Goal: Find specific page/section: Find specific page/section

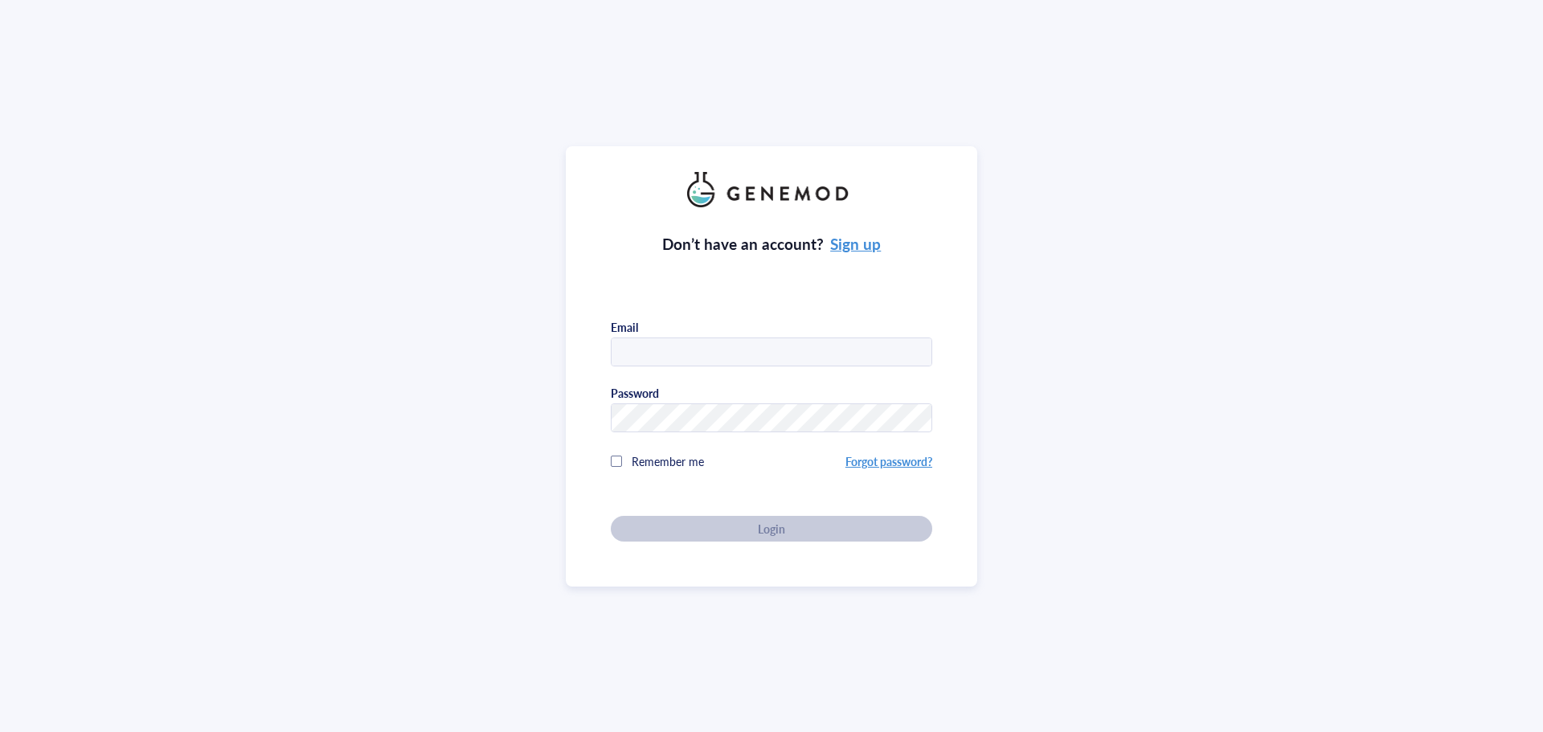
click at [693, 351] on input "text" at bounding box center [772, 352] width 320 height 29
type input "[PERSON_NAME][EMAIL_ADDRESS][DOMAIN_NAME]"
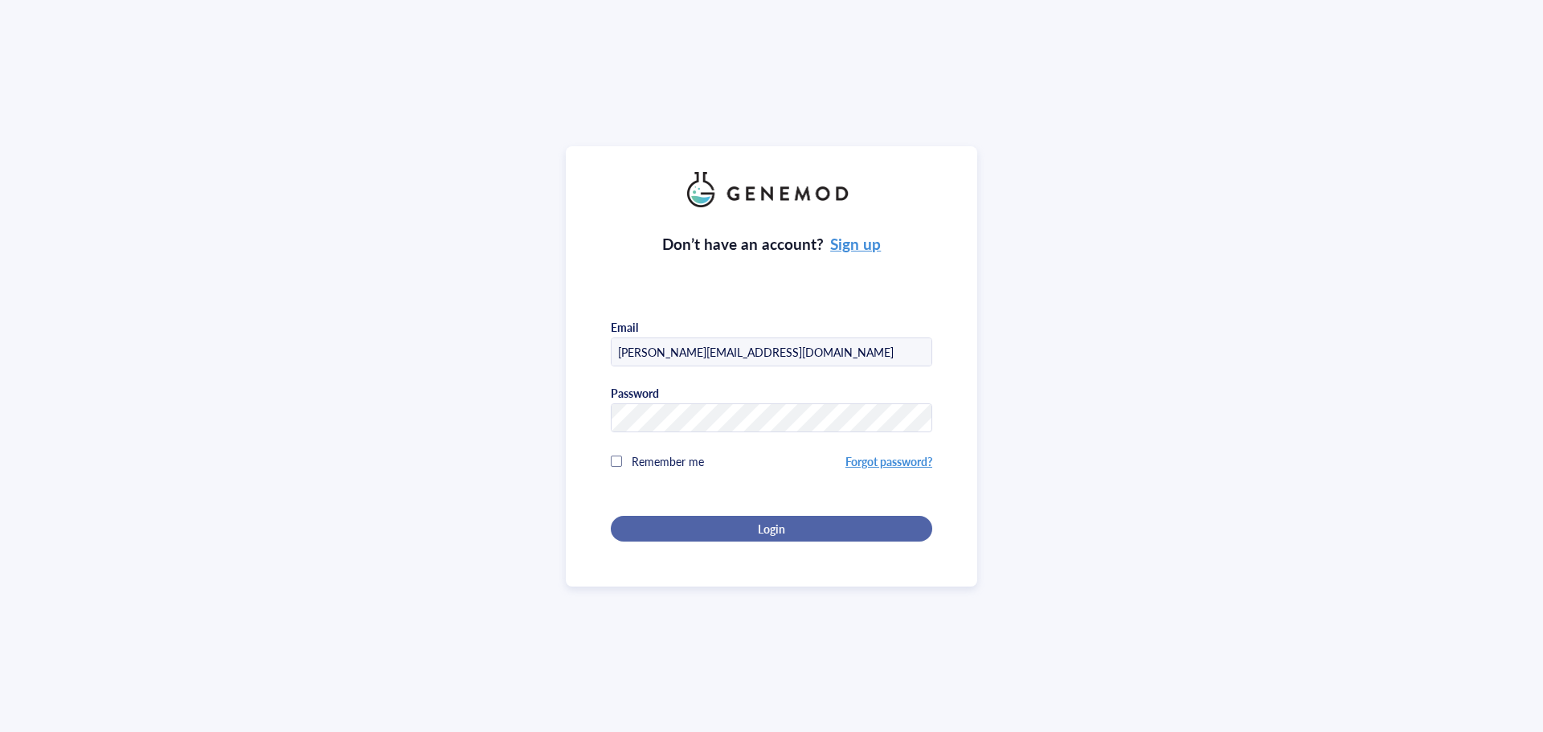
click at [767, 531] on span "Login" at bounding box center [771, 529] width 27 height 14
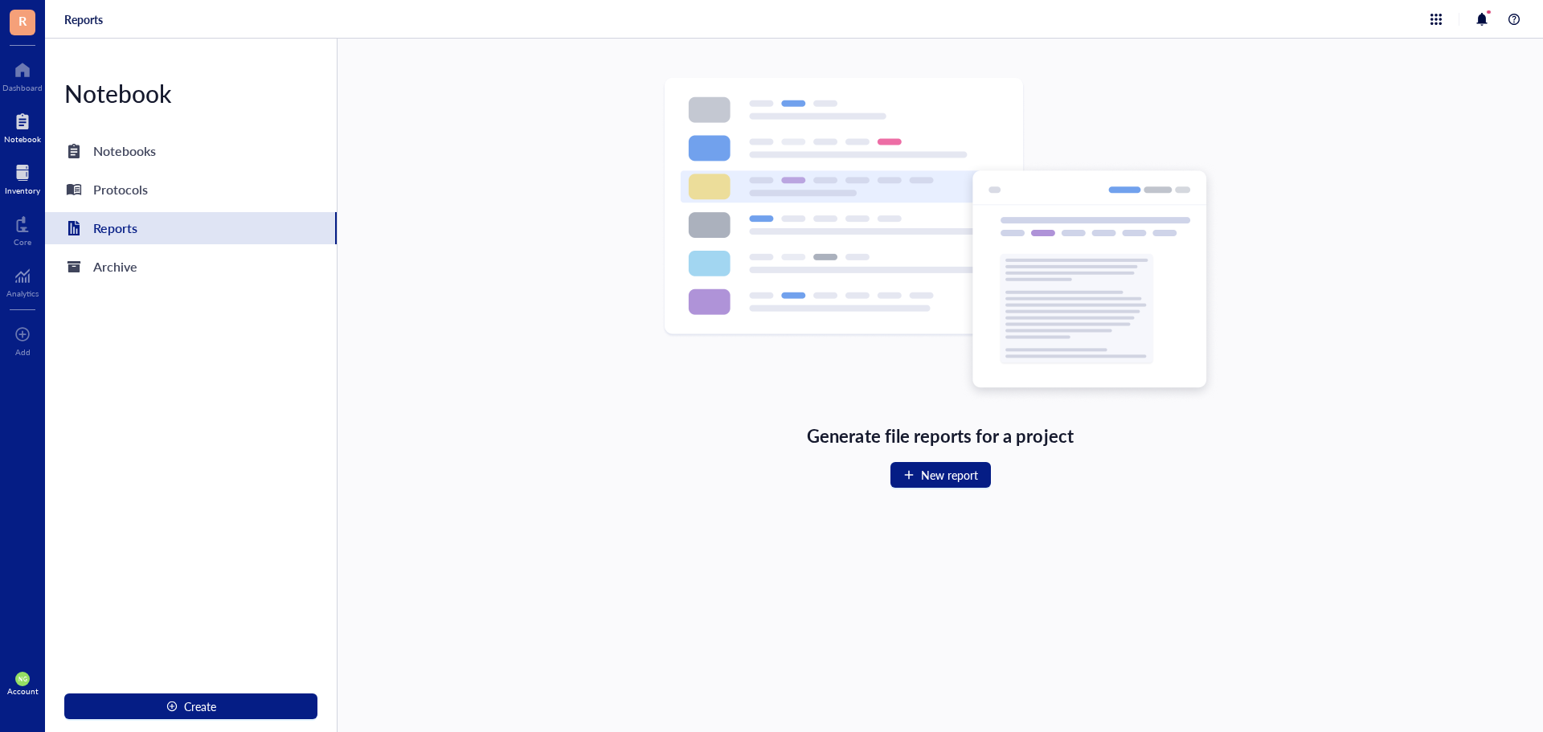
click at [15, 171] on div at bounding box center [22, 173] width 35 height 26
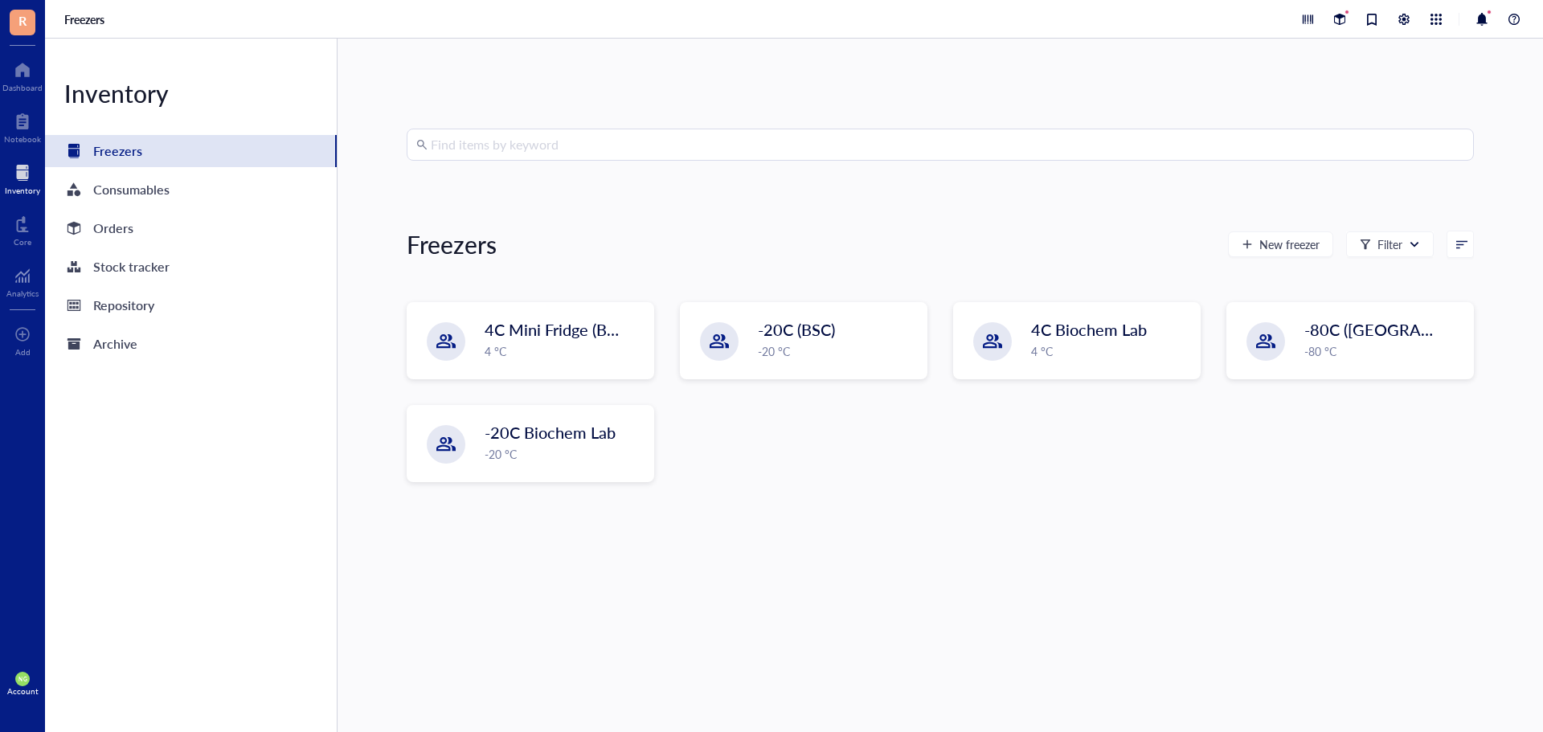
click at [475, 154] on input "search" at bounding box center [948, 144] width 1034 height 31
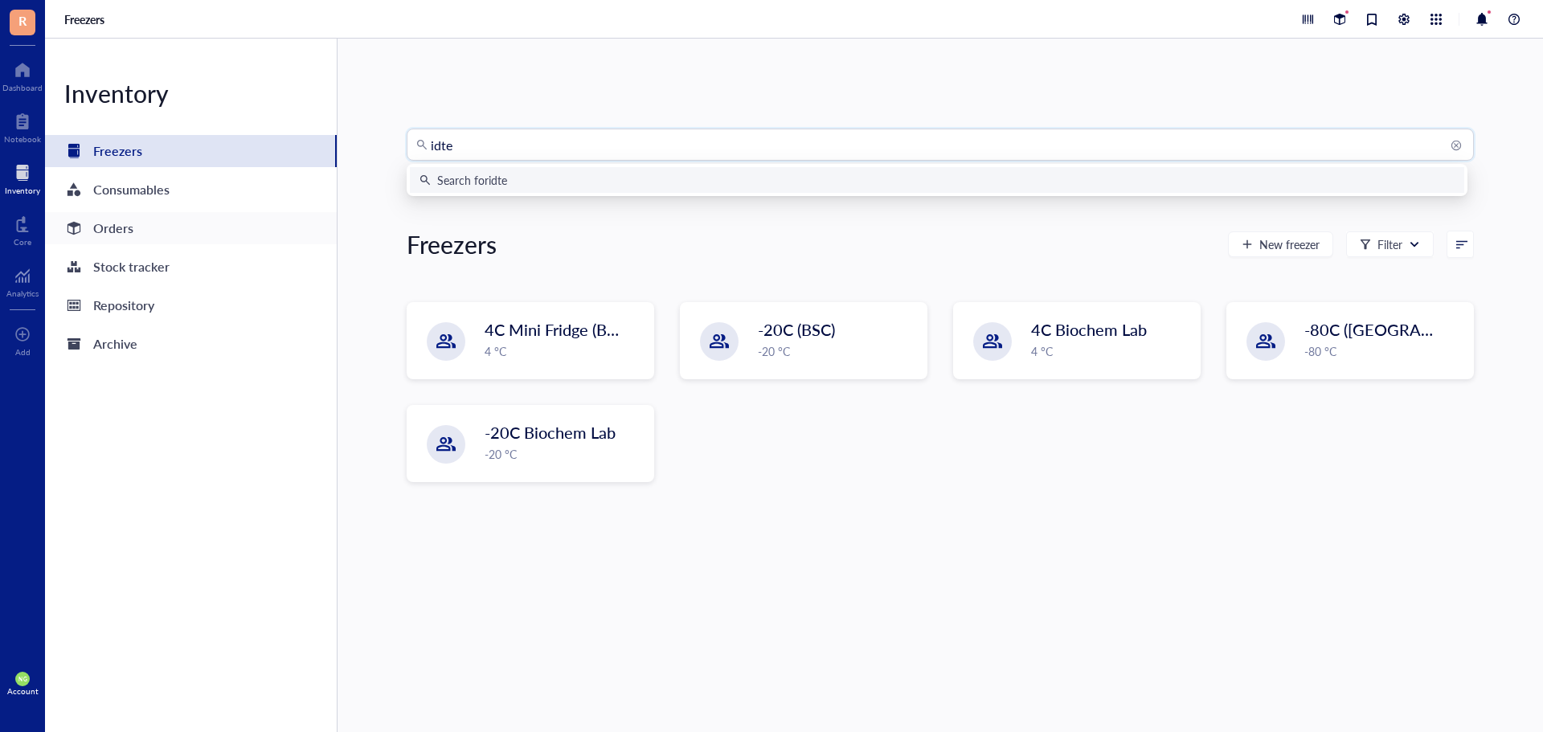
type input "idte"
click at [113, 222] on div "Orders" at bounding box center [113, 228] width 40 height 23
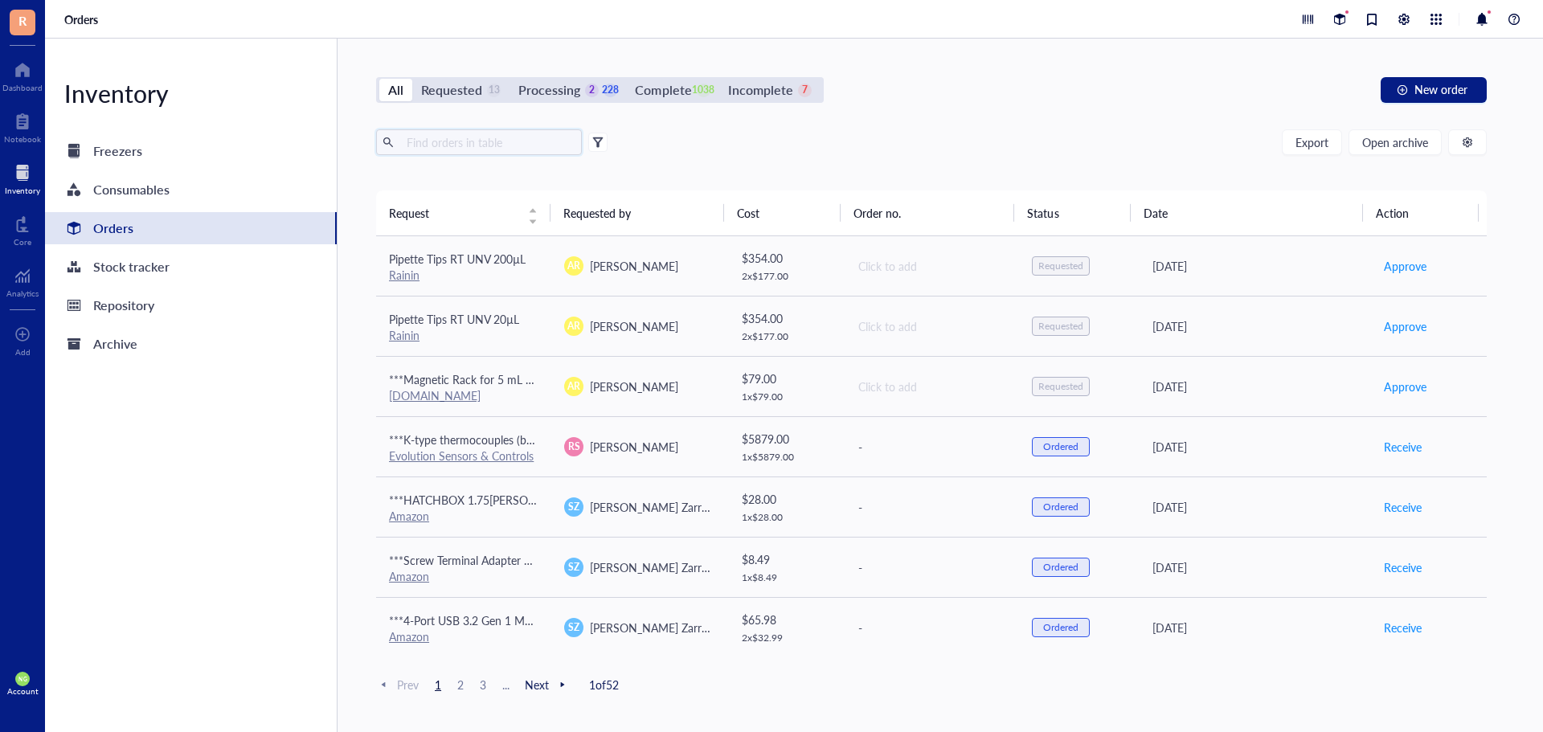
click at [437, 135] on input "text" at bounding box center [487, 142] width 175 height 24
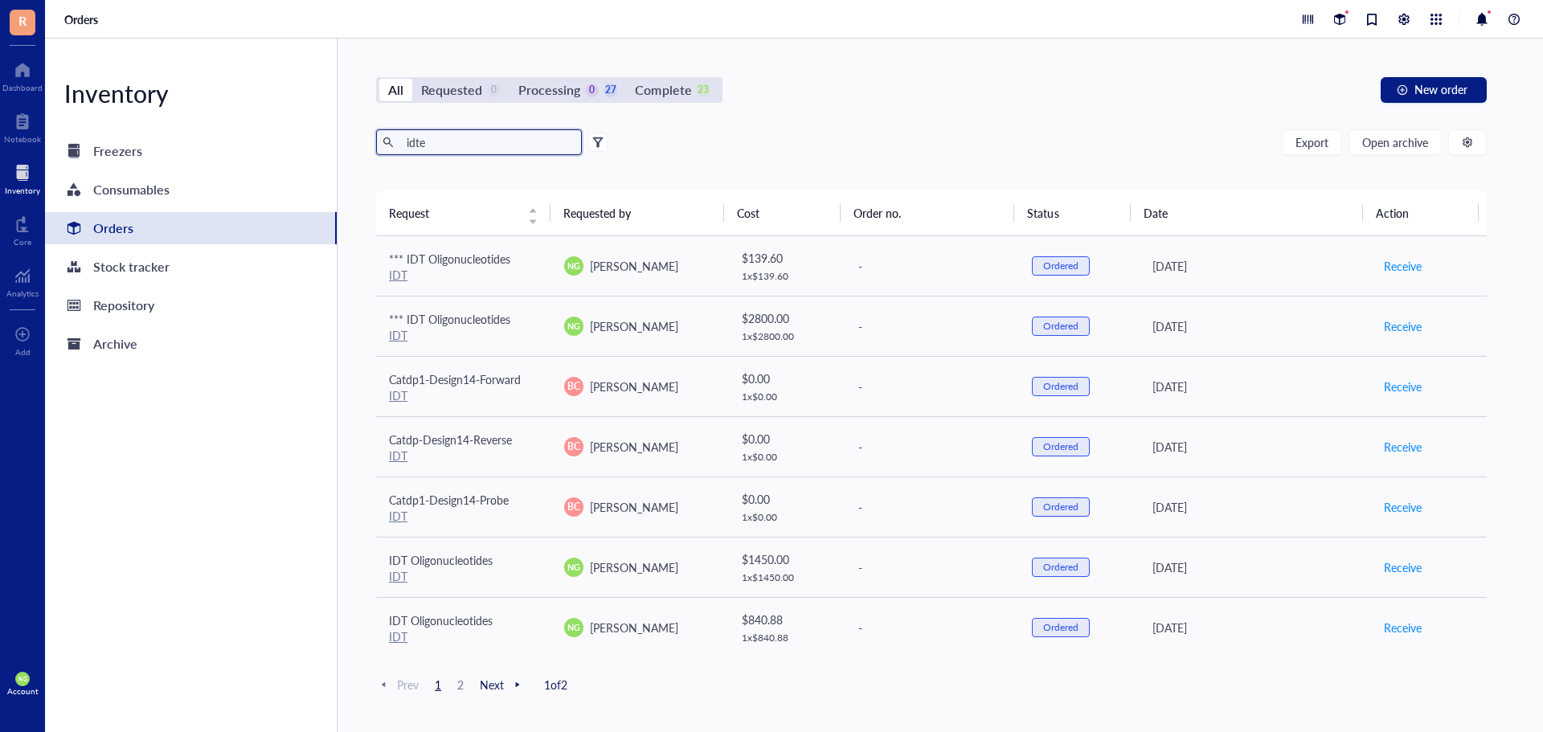
click at [472, 145] on input "idte" at bounding box center [487, 142] width 175 height 24
type input "idt te"
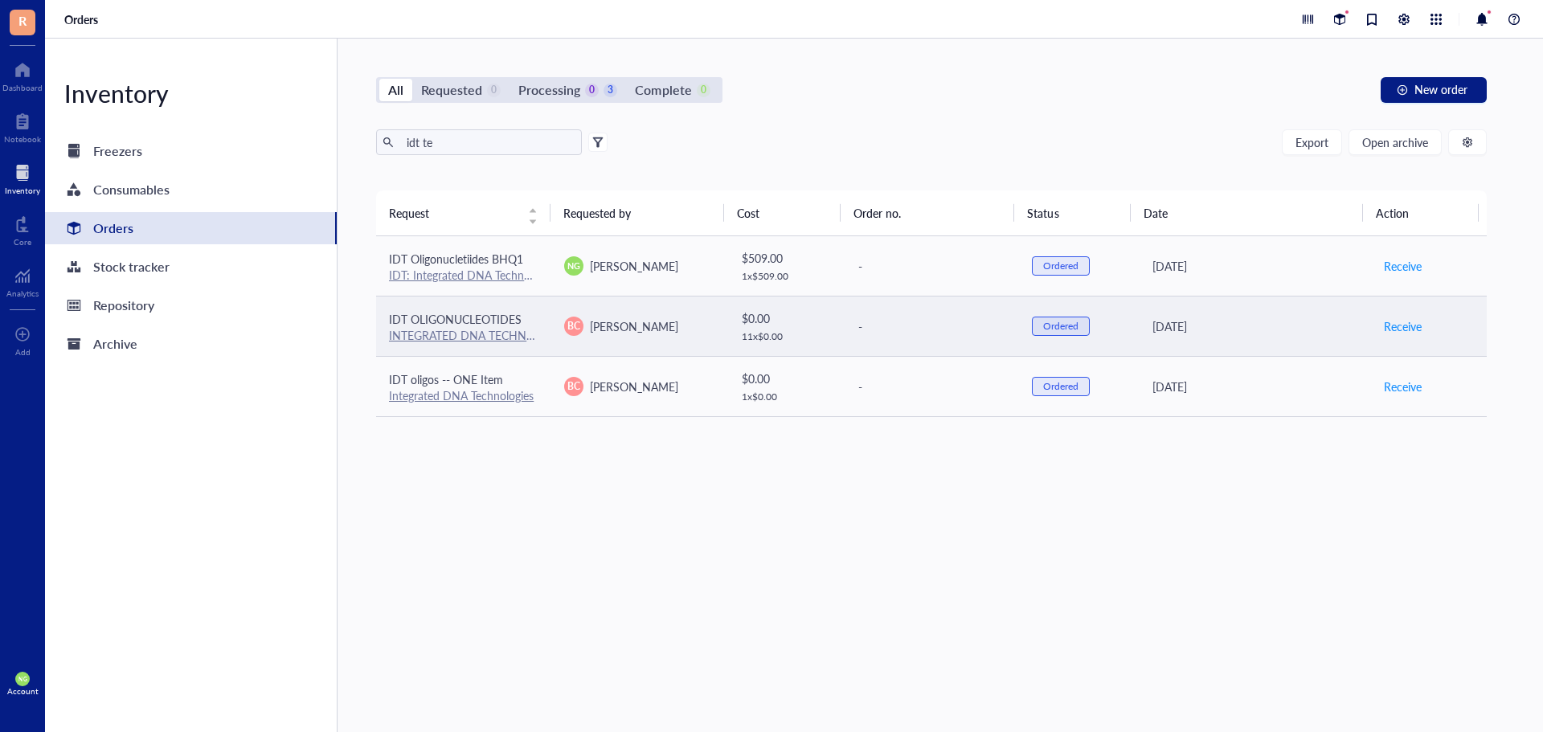
click at [471, 334] on link "INTEGRATED DNA TECHNOLOGIES" at bounding box center [481, 335] width 185 height 16
